Goal: Task Accomplishment & Management: Manage account settings

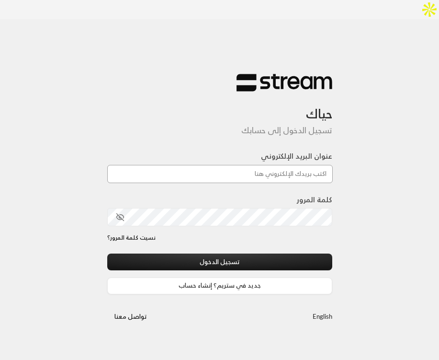
click at [166, 165] on input "عنوان البريد الإلكتروني" at bounding box center [220, 174] width 226 height 18
paste input "[EMAIL_ADDRESS][DOMAIN_NAME]"
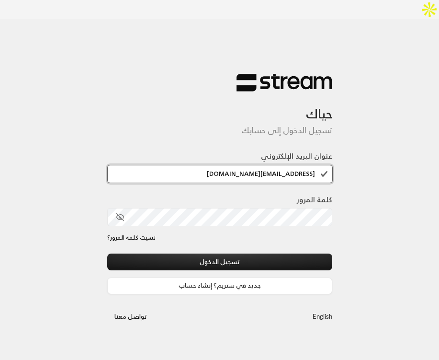
type input "[EMAIL_ADDRESS][DOMAIN_NAME]"
click at [413, 174] on div "حياك تسجيل الدخول إلى حسابك عنوان البريد الإلكتروني [EMAIL_ADDRESS][DOMAIN_NAME…" at bounding box center [219, 199] width 439 height 360
click at [72, 279] on div "حياك تسجيل الدخول إلى حسابك عنوان البريد الإلكتروني [EMAIL_ADDRESS][DOMAIN_NAME…" at bounding box center [219, 199] width 439 height 360
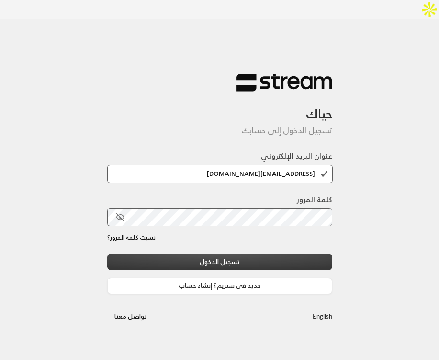
click at [194, 253] on button "تسجيل الدخول" at bounding box center [219, 261] width 225 height 17
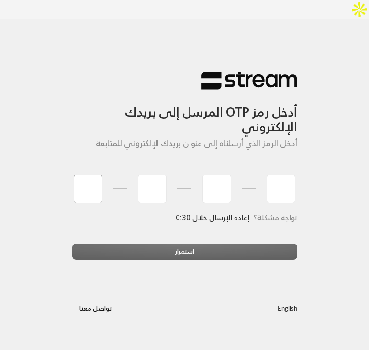
paste input "1"
type input "1"
type input "9"
type input "8"
type input "9"
